Goal: Task Accomplishment & Management: Manage account settings

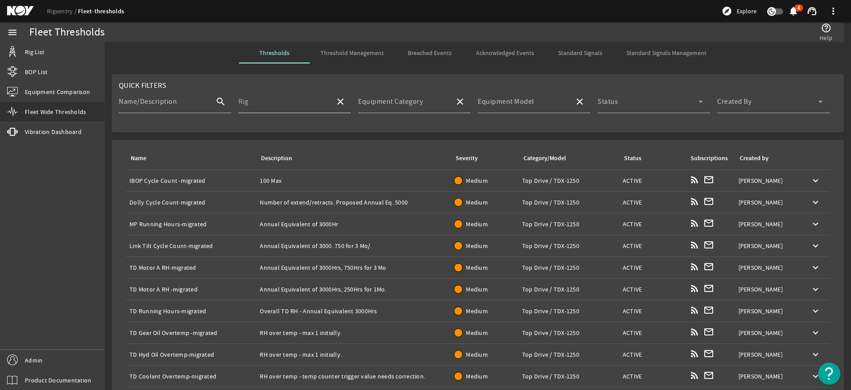
click at [287, 97] on div "Rig" at bounding box center [283, 101] width 90 height 23
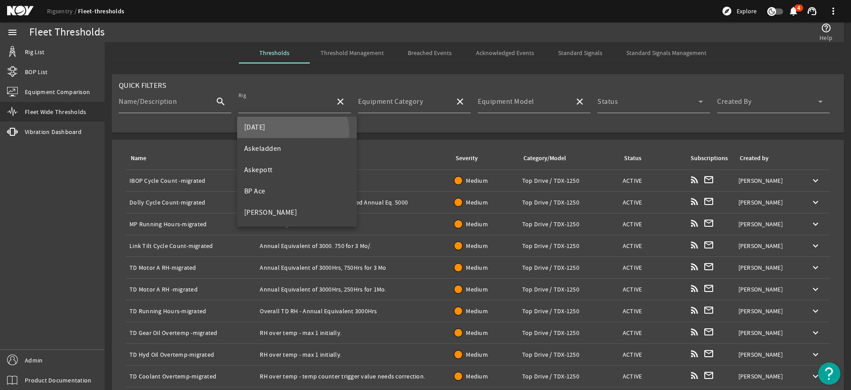
click at [292, 133] on mat-option "[DATE]" at bounding box center [297, 127] width 120 height 21
type input "[DATE]"
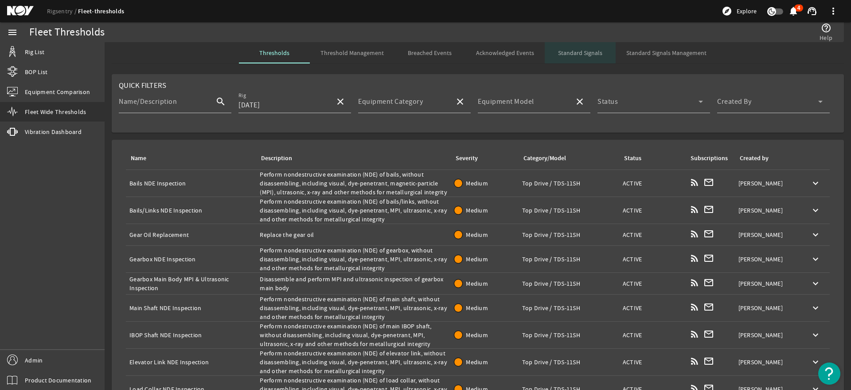
click at [592, 46] on span "Standard Signals" at bounding box center [580, 52] width 44 height 21
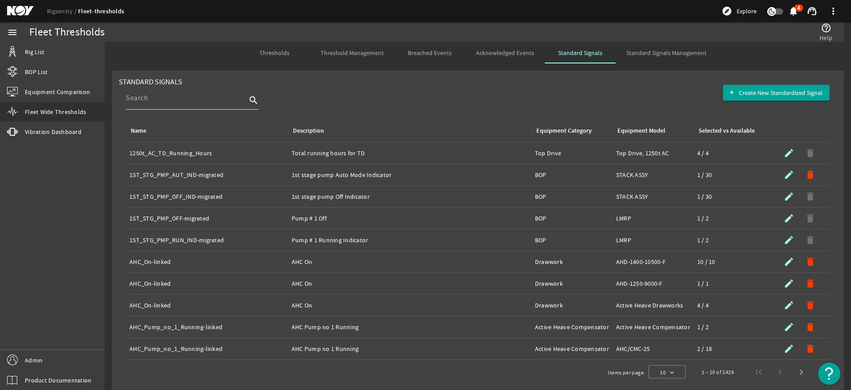
click at [220, 101] on input at bounding box center [186, 98] width 121 height 11
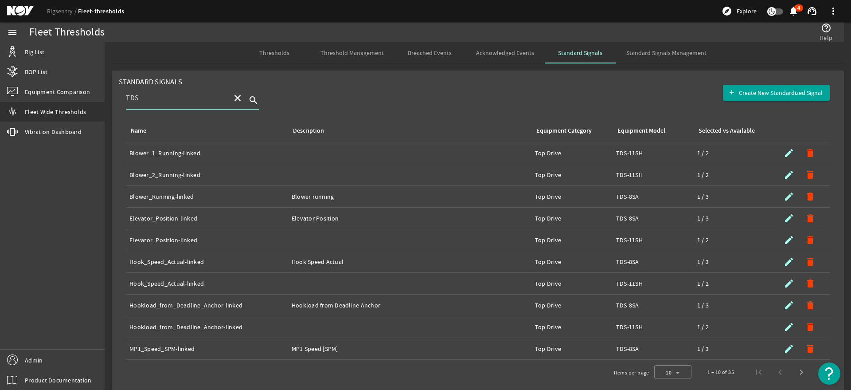
type input "TDS"
click at [650, 54] on span "Standard Signals Management" at bounding box center [666, 53] width 80 height 6
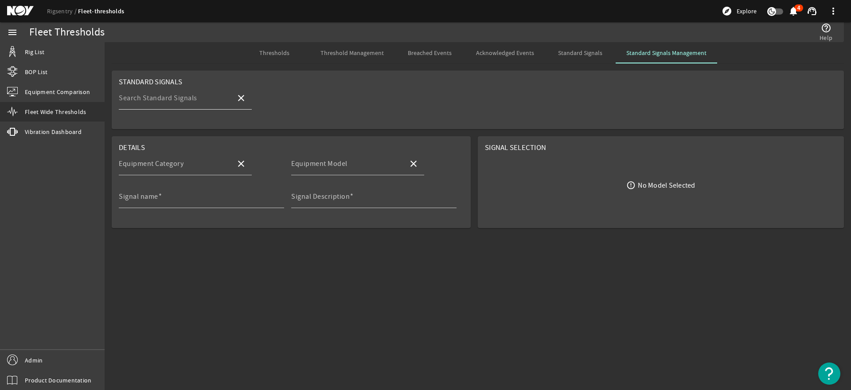
click at [182, 95] on mat-label "Search Standard Signals" at bounding box center [158, 98] width 78 height 9
click at [182, 96] on input "Search Standard Signals" at bounding box center [174, 101] width 110 height 11
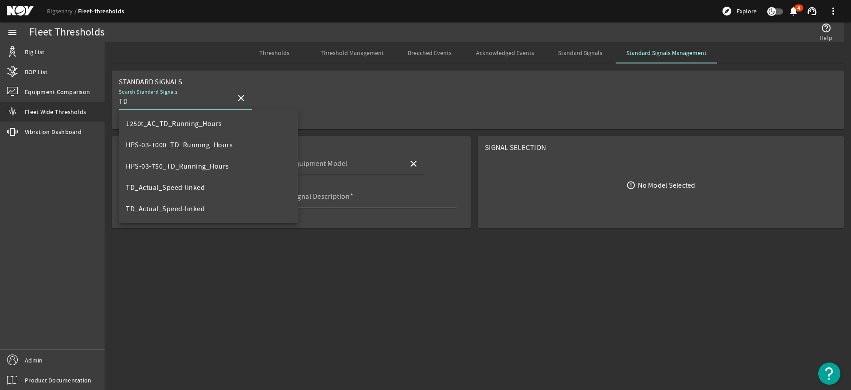
type input "T"
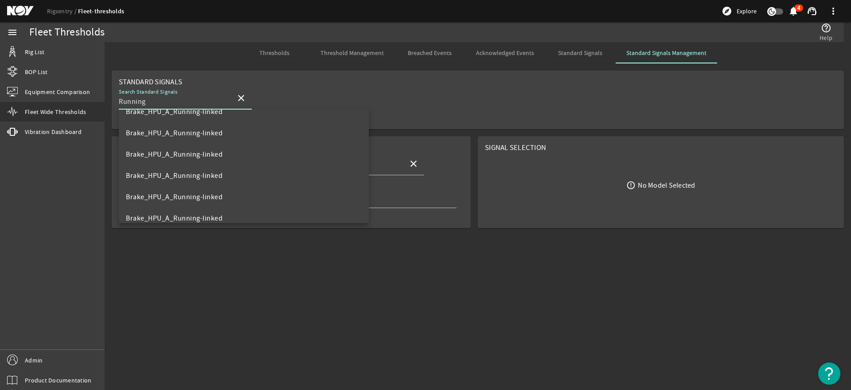
scroll to position [222, 0]
type input "Running"
click at [247, 96] on span at bounding box center [241, 97] width 21 height 21
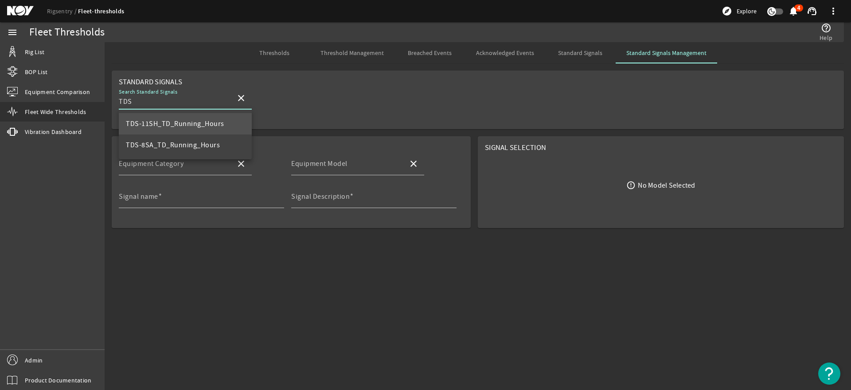
type input "TDS"
click at [189, 120] on span "TDS-11SH_TD_Running_Hours" at bounding box center [175, 123] width 98 height 9
type input "Top Drive"
type input "TDS-11SH"
type input "TDS-11SH_TD_Running_Hours"
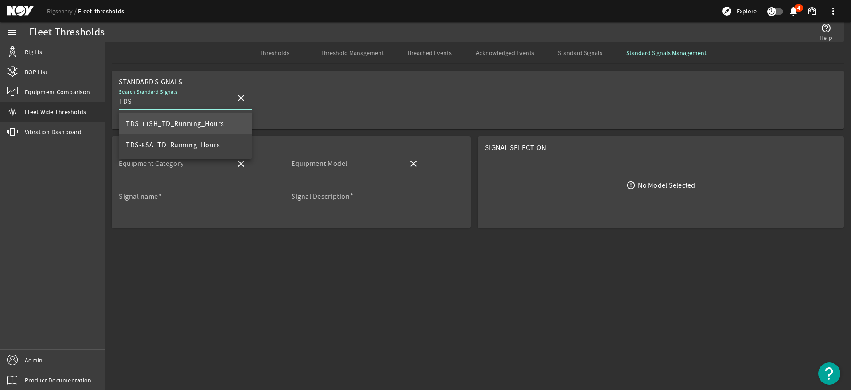
type input "Total running hours for TD"
type input "TDS-11SH_TD_Running_Hours"
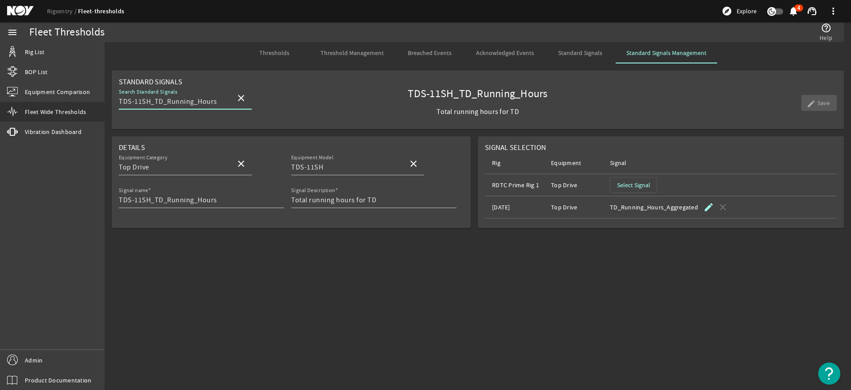
click at [630, 183] on span "Select Signal" at bounding box center [633, 184] width 33 height 9
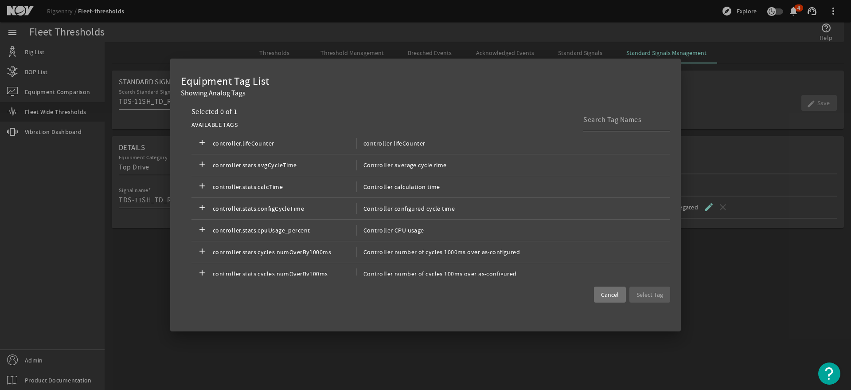
click at [629, 119] on input at bounding box center [623, 119] width 80 height 11
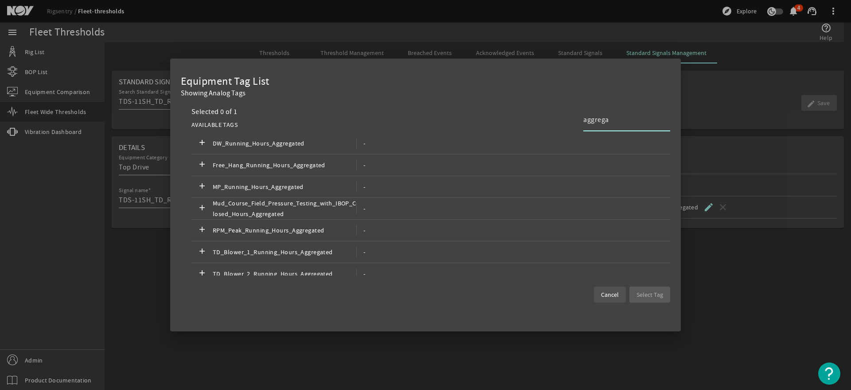
type input "aggrega"
click at [606, 297] on span "Cancel" at bounding box center [610, 294] width 18 height 9
